Goal: Information Seeking & Learning: Learn about a topic

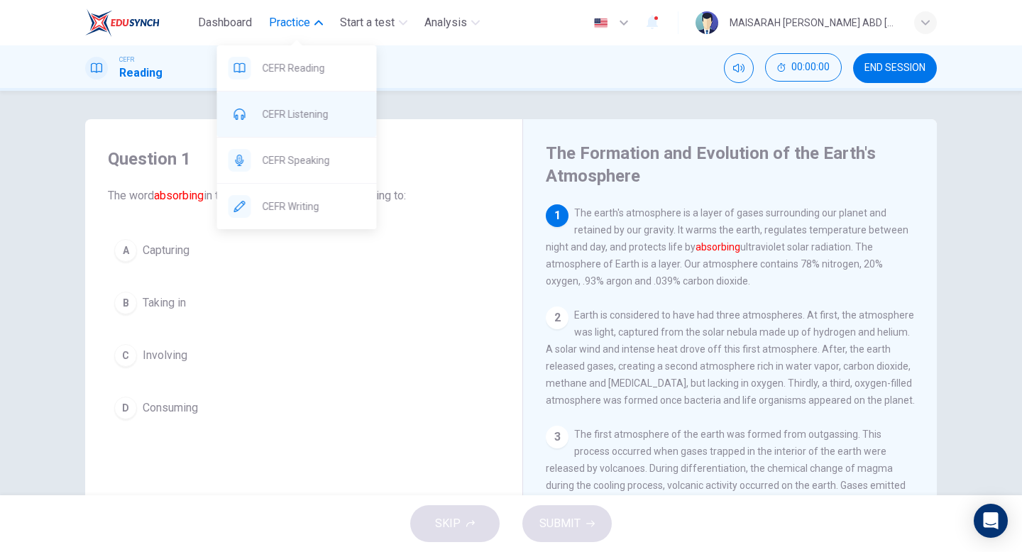
click at [302, 116] on span "CEFR Listening" at bounding box center [314, 114] width 103 height 17
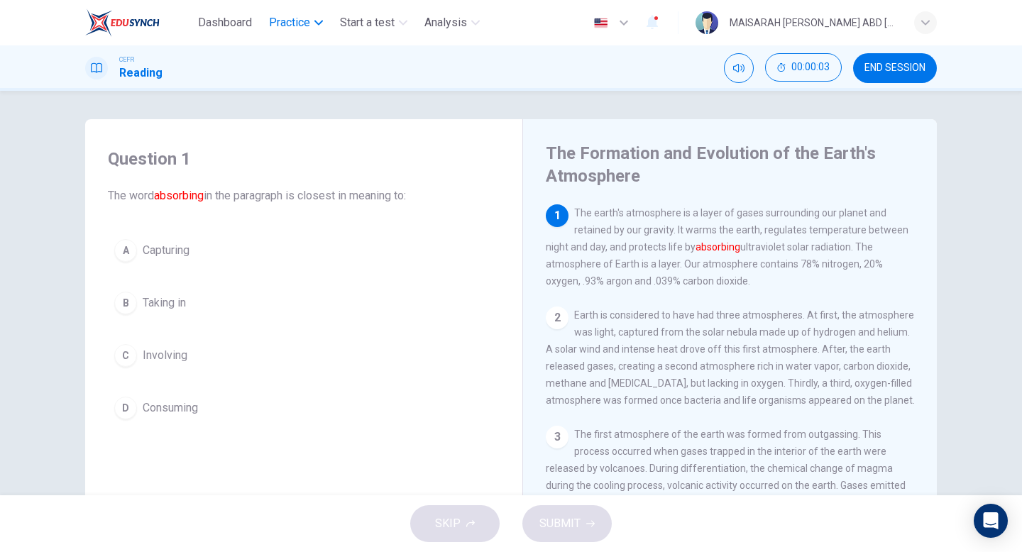
click at [305, 20] on span "Practice" at bounding box center [289, 22] width 41 height 17
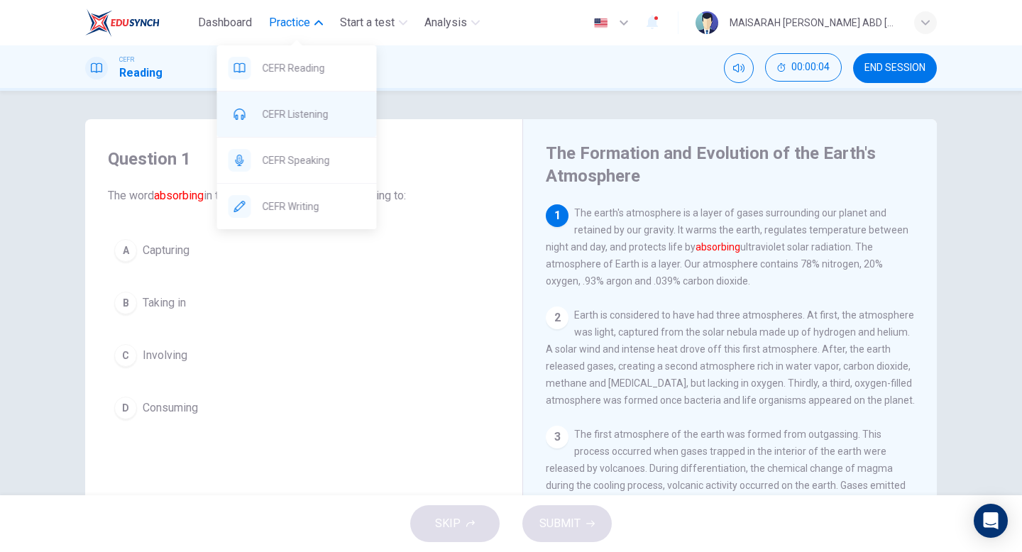
click at [295, 107] on span "CEFR Listening" at bounding box center [314, 114] width 103 height 17
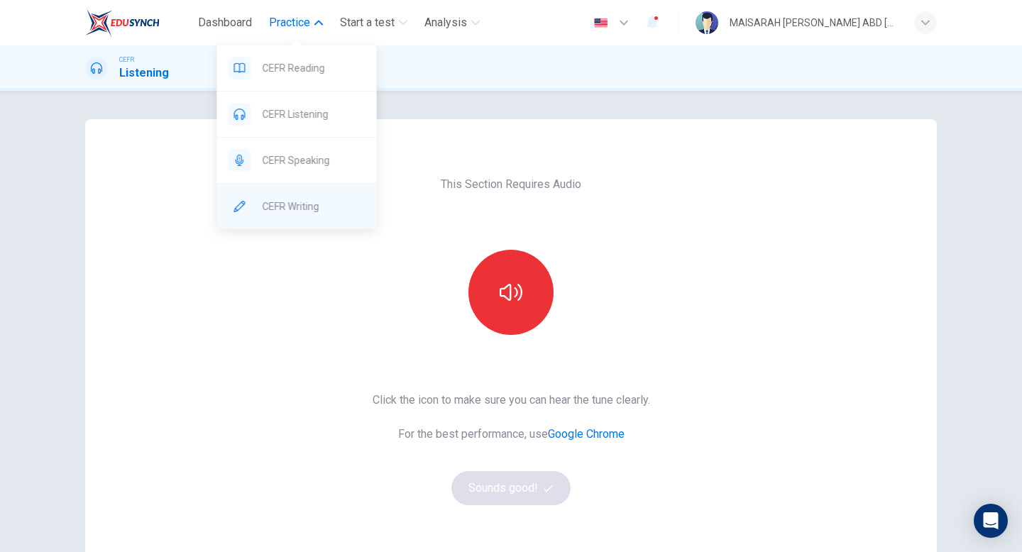
click at [315, 195] on div "CEFR Writing" at bounding box center [297, 206] width 160 height 45
